Goal: Navigation & Orientation: Find specific page/section

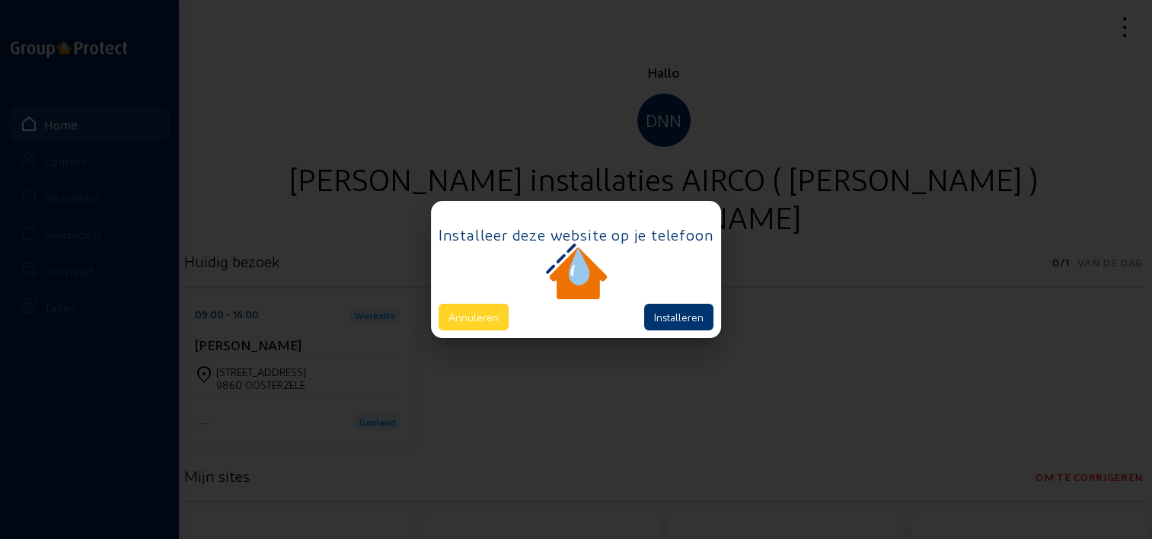
click at [496, 314] on button "Annuleren" at bounding box center [474, 317] width 70 height 27
click at [501, 323] on button "Annuleren" at bounding box center [474, 317] width 70 height 27
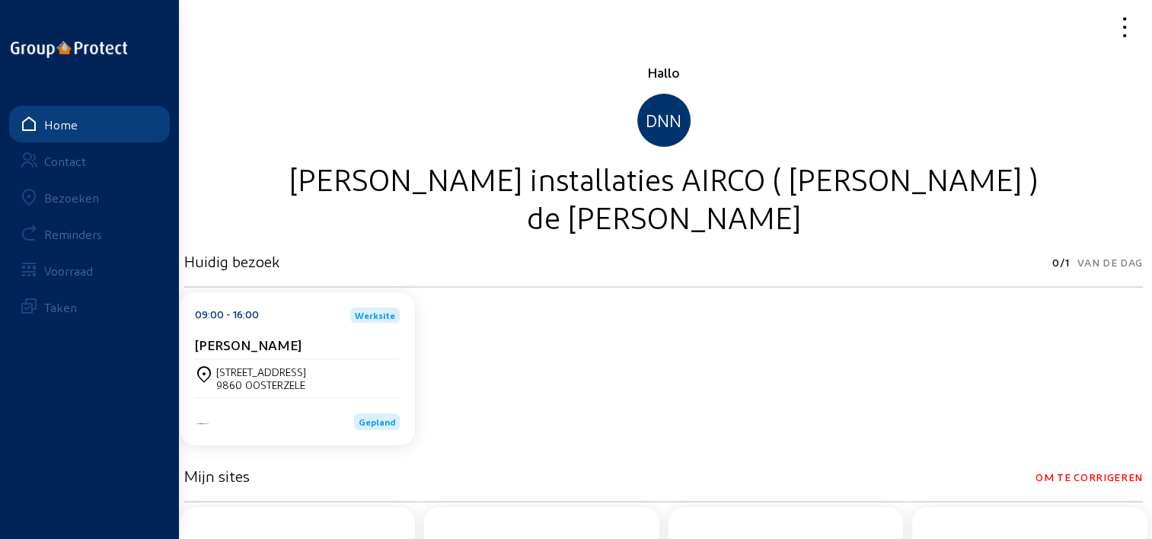
click at [97, 199] on div "Bezoeken" at bounding box center [71, 197] width 55 height 14
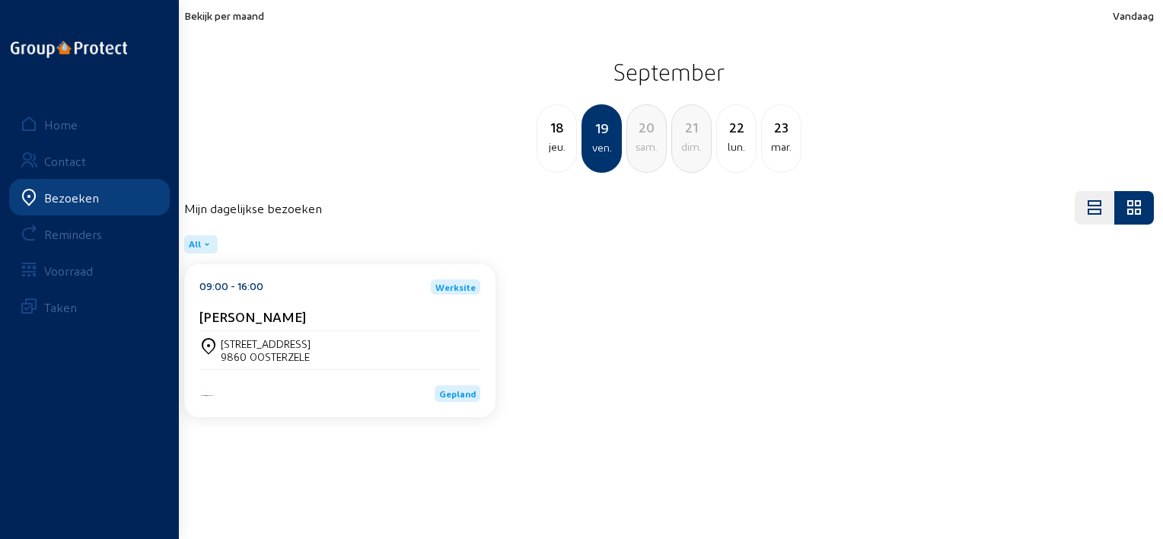
click at [251, 12] on span "Bekijk per maand" at bounding box center [224, 15] width 80 height 13
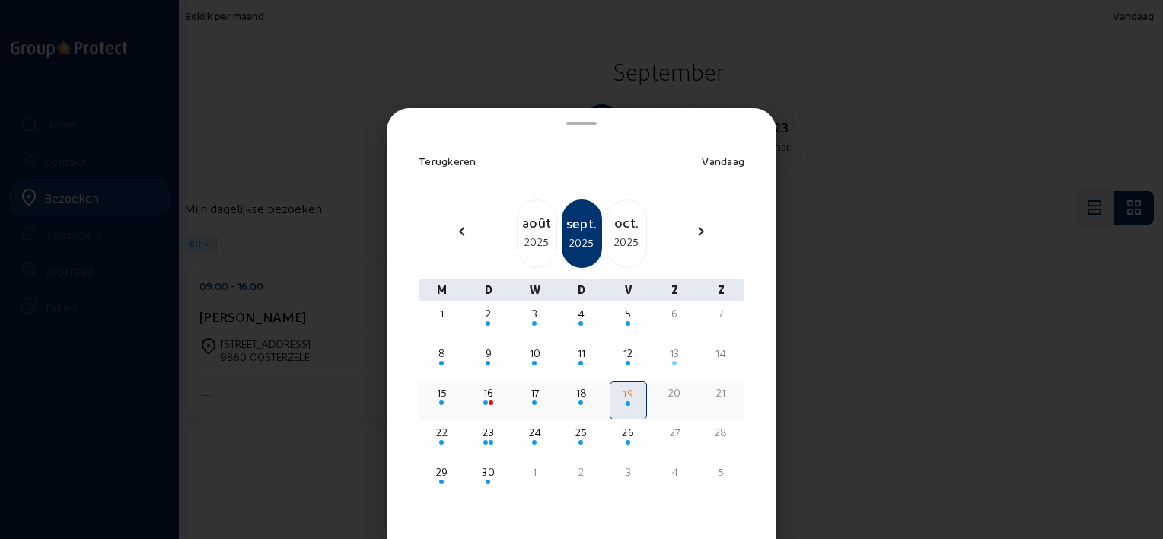
click at [481, 395] on div "16" at bounding box center [488, 392] width 34 height 15
